Goal: Information Seeking & Learning: Learn about a topic

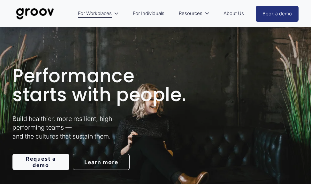
click at [30, 42] on div "Performance starts with people. Build healthier, more resilient, high-performin…" at bounding box center [155, 117] width 311 height 181
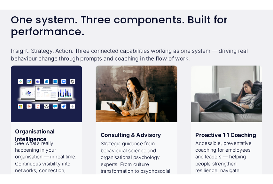
scroll to position [377, 0]
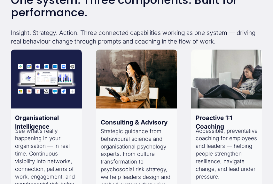
click at [19, 140] on p "See what’s really happening in your organisation — in real time. Continuous vis…" at bounding box center [46, 165] width 62 height 76
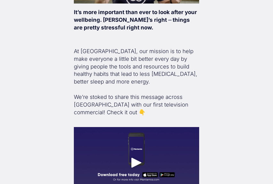
scroll to position [250, 0]
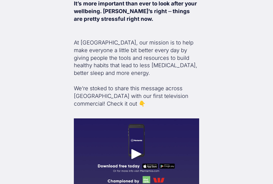
drag, startPoint x: 275, startPoint y: 19, endPoint x: 273, endPoint y: 66, distance: 46.7
drag, startPoint x: 105, startPoint y: 45, endPoint x: 80, endPoint y: 45, distance: 25.6
click at [80, 45] on p "At Mentemia, our mission is to help make everyone a little bit better every day…" at bounding box center [137, 73] width 126 height 68
copy p "Mentemia"
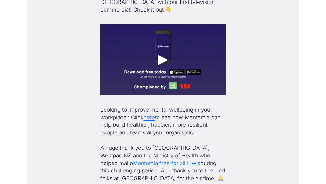
scroll to position [340, 0]
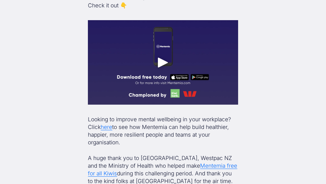
click at [161, 70] on div "Play" at bounding box center [162, 62] width 15 height 15
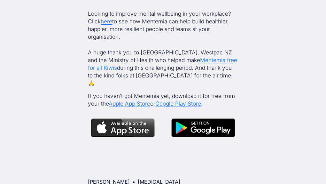
scroll to position [447, 0]
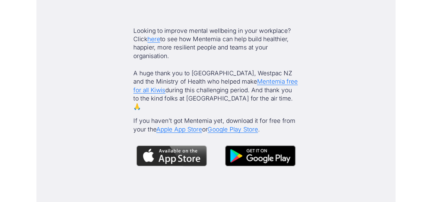
scroll to position [438, 0]
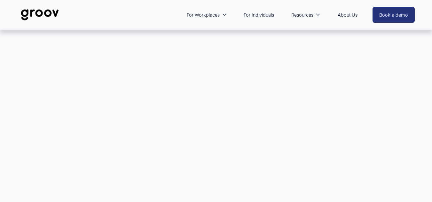
drag, startPoint x: 432, startPoint y: 13, endPoint x: 436, endPoint y: -2, distance: 15.3
